Goal: Transaction & Acquisition: Purchase product/service

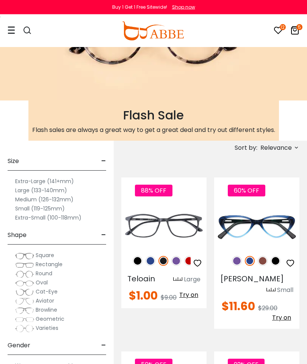
scroll to position [82, 0]
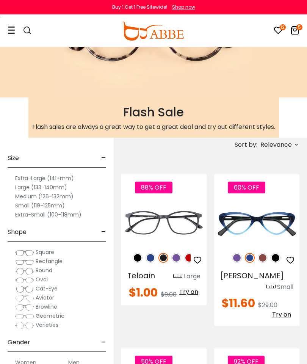
click at [287, 147] on span "Relevance" at bounding box center [275, 145] width 31 height 14
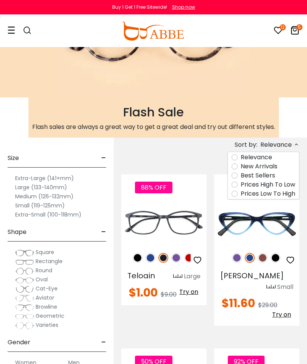
click at [286, 197] on label "Prices Low To High" at bounding box center [268, 193] width 55 height 9
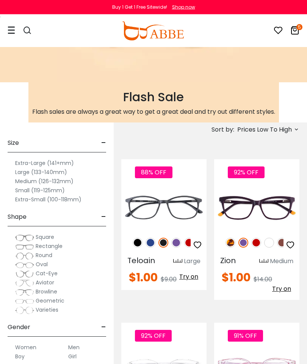
scroll to position [97, 0]
click at [234, 245] on img at bounding box center [231, 243] width 10 height 10
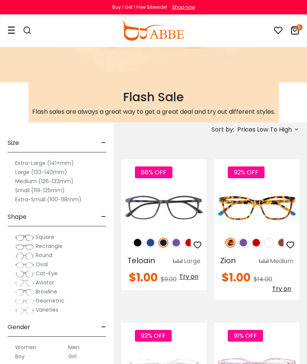
click at [246, 244] on img at bounding box center [243, 243] width 10 height 10
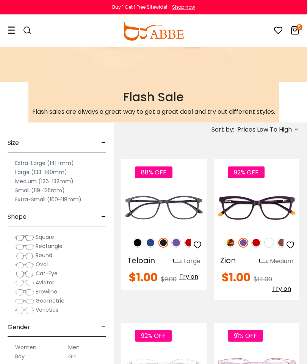
click at [264, 242] on img at bounding box center [269, 243] width 10 height 10
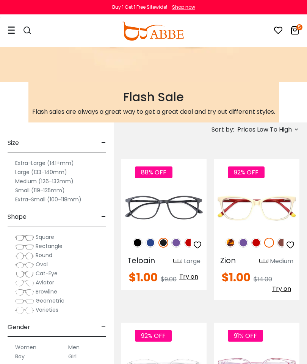
click at [273, 243] on img at bounding box center [269, 243] width 10 height 10
click at [282, 243] on img at bounding box center [282, 243] width 10 height 10
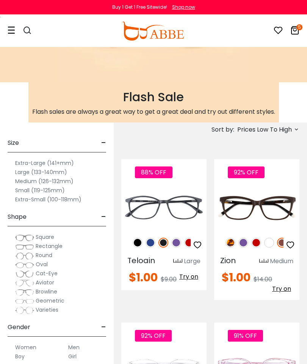
click at [154, 245] on img at bounding box center [151, 243] width 10 height 10
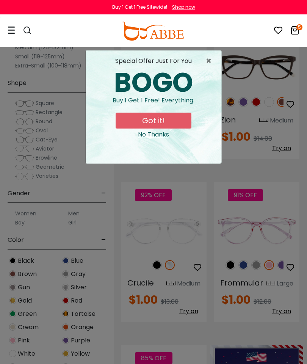
scroll to position [236, 0]
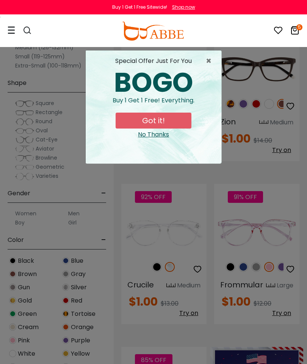
click at [210, 63] on span "×" at bounding box center [210, 60] width 9 height 9
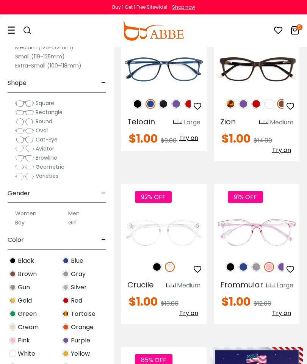
click at [158, 270] on img at bounding box center [157, 267] width 10 height 10
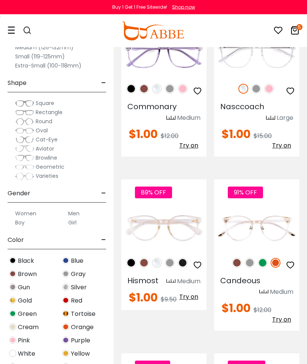
scroll to position [1238, 0]
click at [147, 265] on img at bounding box center [144, 263] width 10 height 10
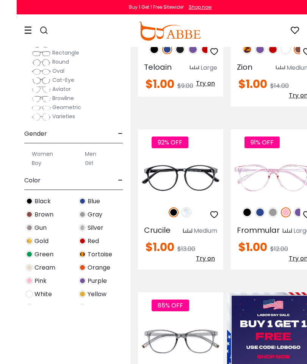
scroll to position [0, 0]
